Goal: Find specific page/section: Find specific page/section

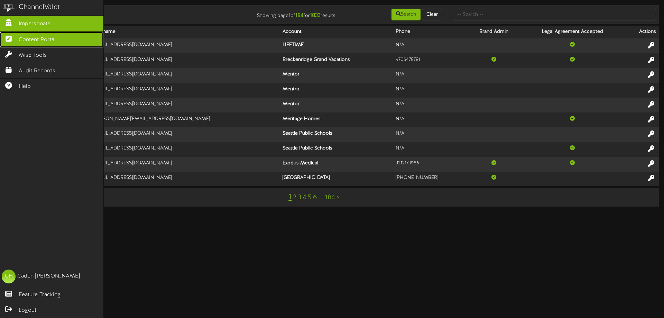
click at [35, 33] on link "Content Portal" at bounding box center [51, 40] width 103 height 16
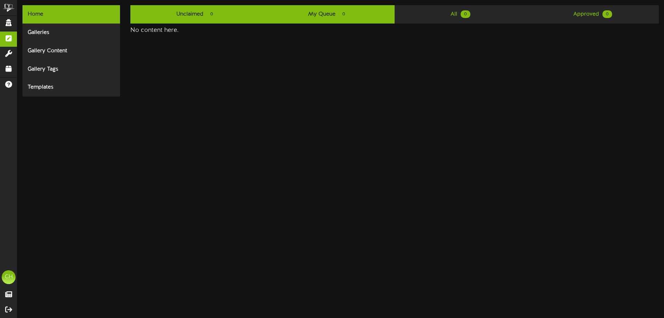
click at [216, 12] on span "0" at bounding box center [212, 14] width 10 height 8
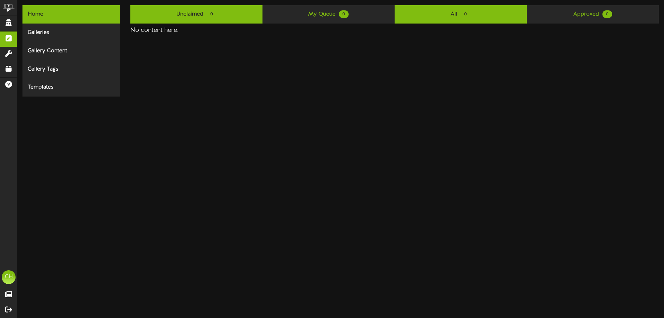
click at [478, 18] on link "All 0" at bounding box center [461, 14] width 132 height 18
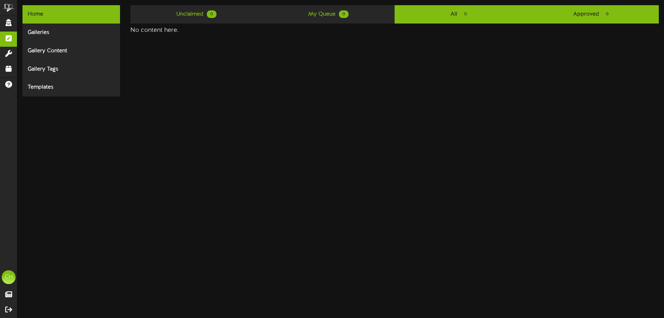
click at [550, 16] on link "Approved 0" at bounding box center [593, 14] width 132 height 18
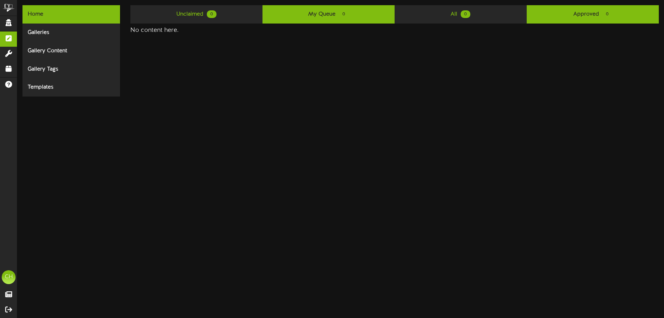
click at [268, 12] on link "My Queue 0" at bounding box center [328, 14] width 132 height 18
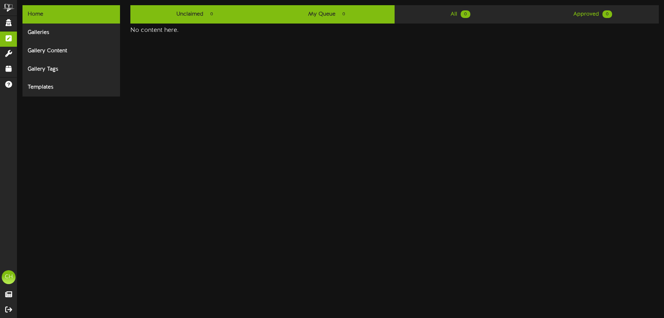
click at [215, 15] on span "0" at bounding box center [212, 14] width 10 height 8
